Goal: Navigation & Orientation: Find specific page/section

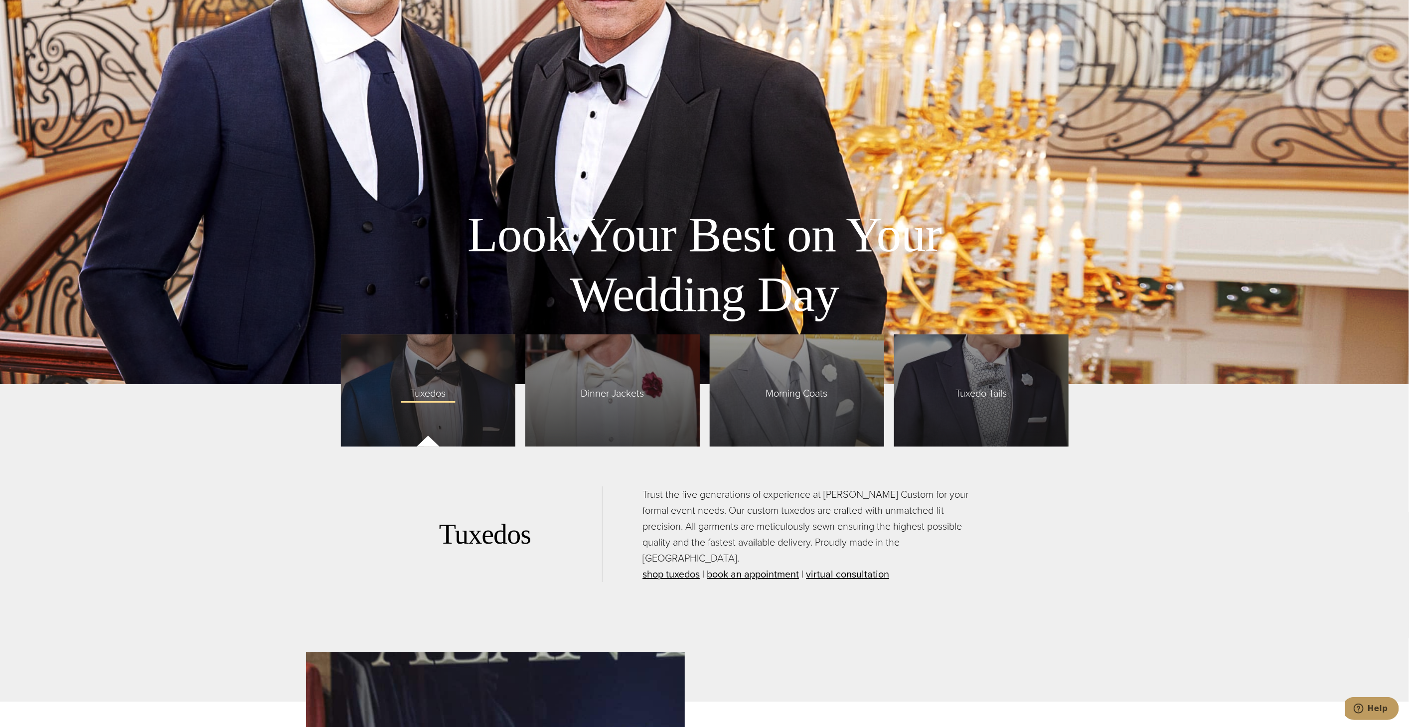
scroll to position [5454, 0]
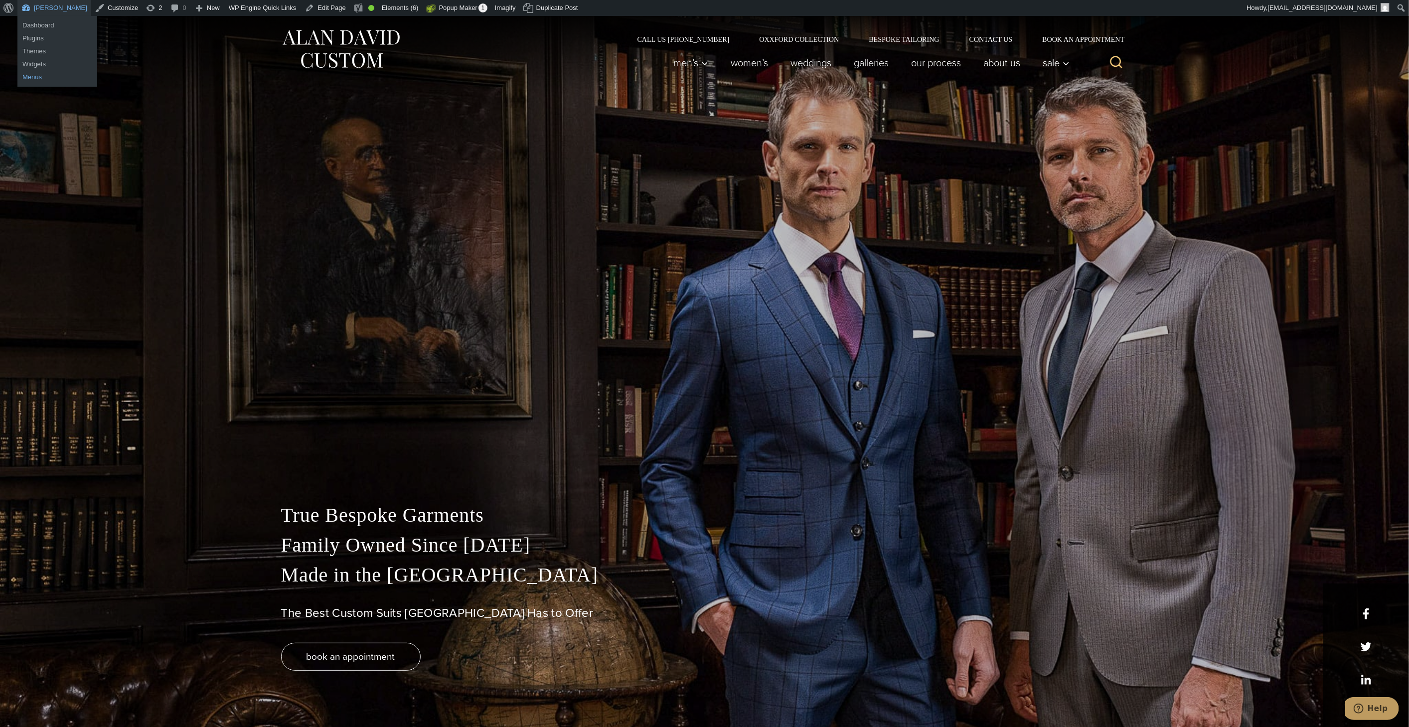
click at [32, 77] on link "Menus" at bounding box center [57, 77] width 80 height 13
